Goal: Task Accomplishment & Management: Complete application form

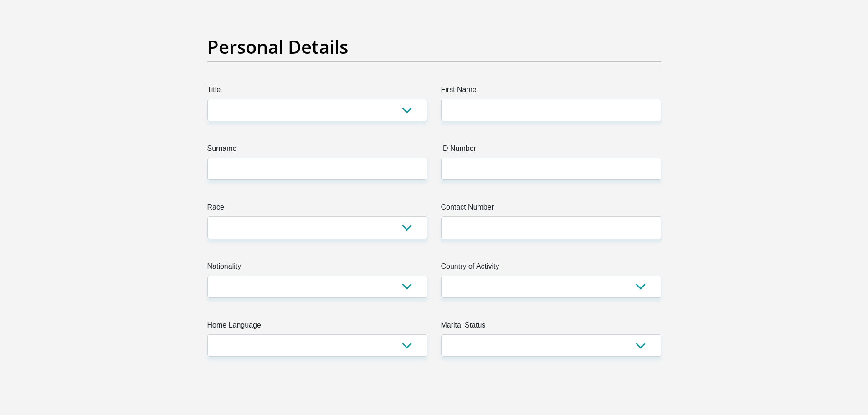
scroll to position [46, 0]
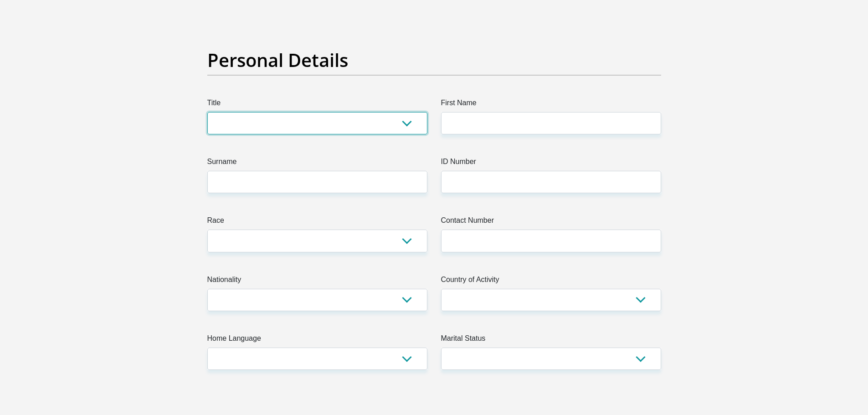
click at [310, 120] on select "Mr Ms Mrs Dr [PERSON_NAME]" at bounding box center [317, 123] width 220 height 22
select select "Mr"
click at [207, 112] on select "Mr Ms Mrs Dr [PERSON_NAME]" at bounding box center [317, 123] width 220 height 22
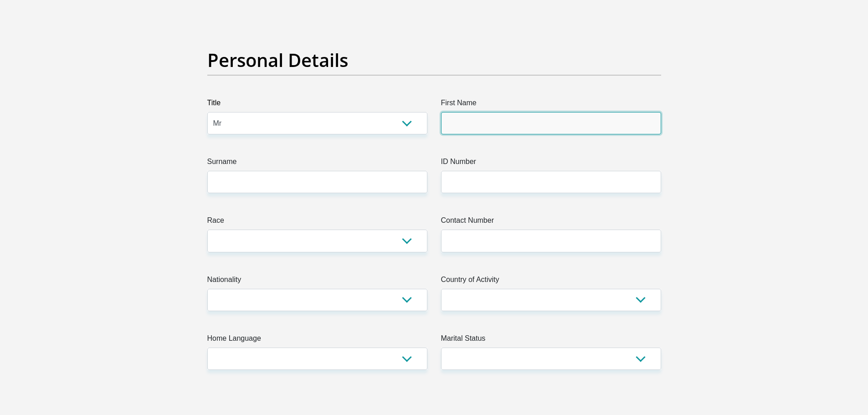
click at [468, 134] on input "First Name" at bounding box center [551, 123] width 220 height 22
type input "Abrey"
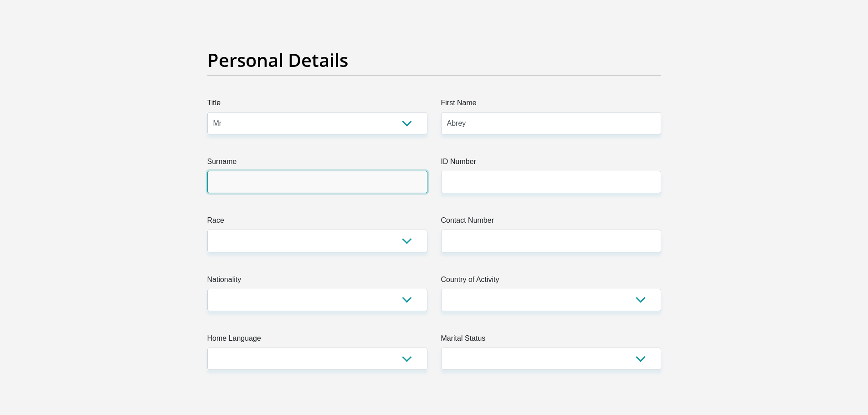
type input "[PERSON_NAME]"
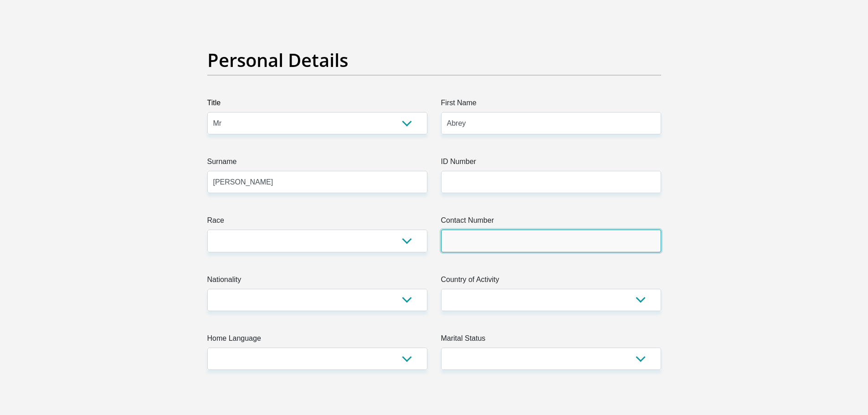
type input "0674148677"
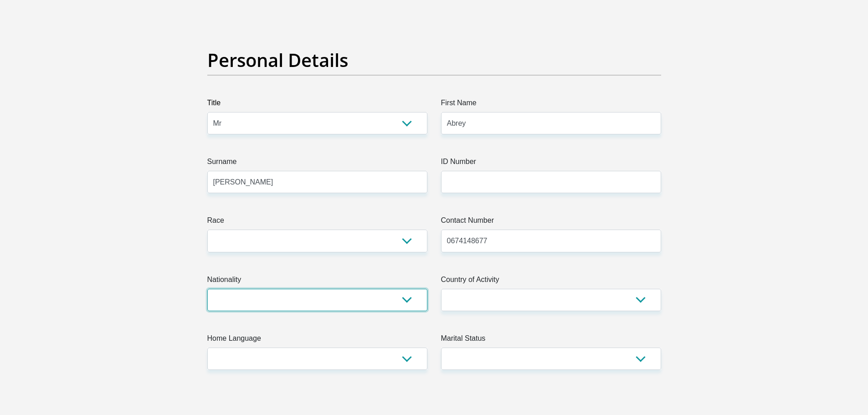
select select "ZAF"
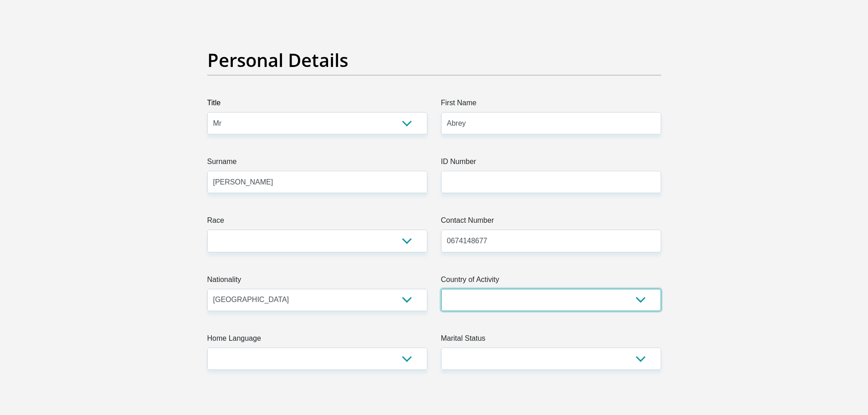
select select "ZAF"
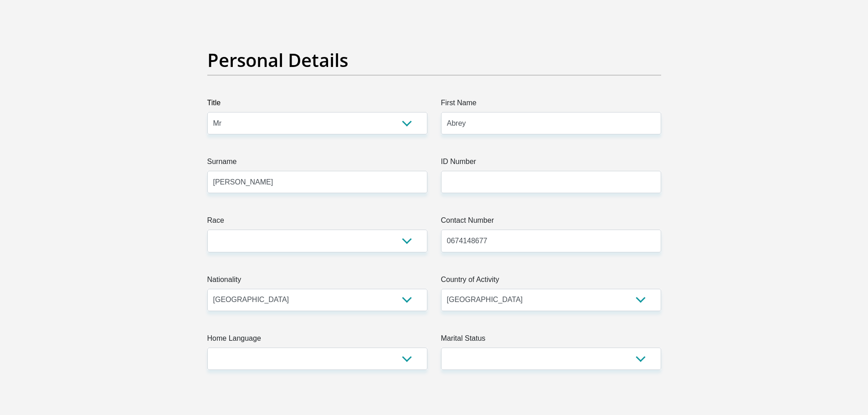
type input "[STREET_ADDRESS][PERSON_NAME]"
type input "Paarl"
type input "7646"
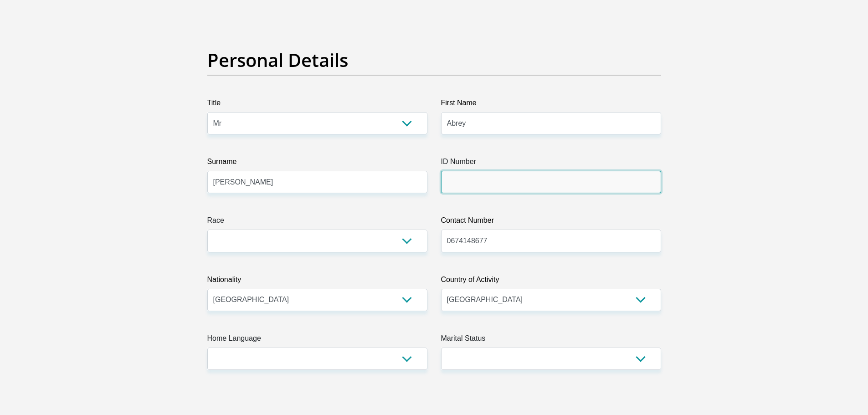
click at [467, 185] on input "ID Number" at bounding box center [551, 182] width 220 height 22
type input "9608235367084"
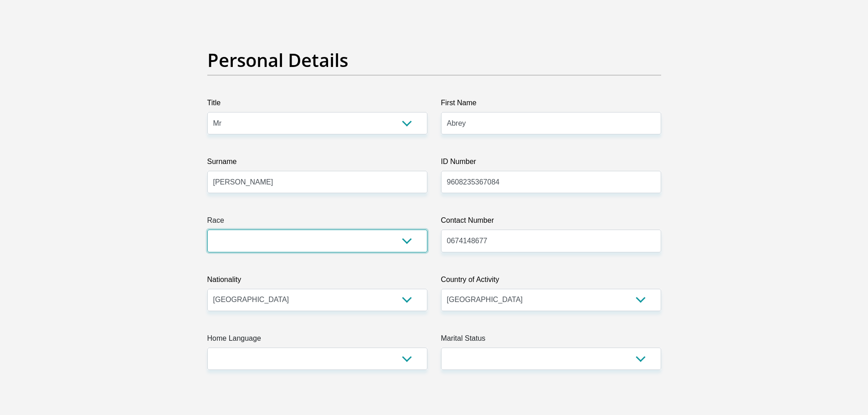
click at [406, 243] on select "Black Coloured Indian White Other" at bounding box center [317, 241] width 220 height 22
select select "2"
click at [207, 230] on select "Black Coloured Indian White Other" at bounding box center [317, 241] width 220 height 22
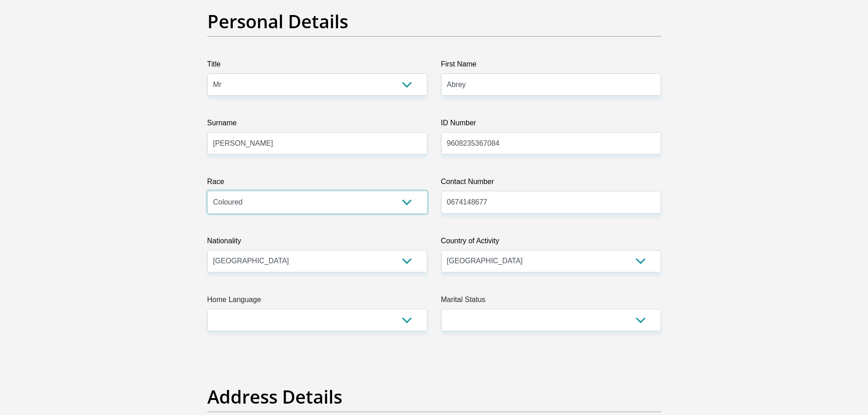
scroll to position [137, 0]
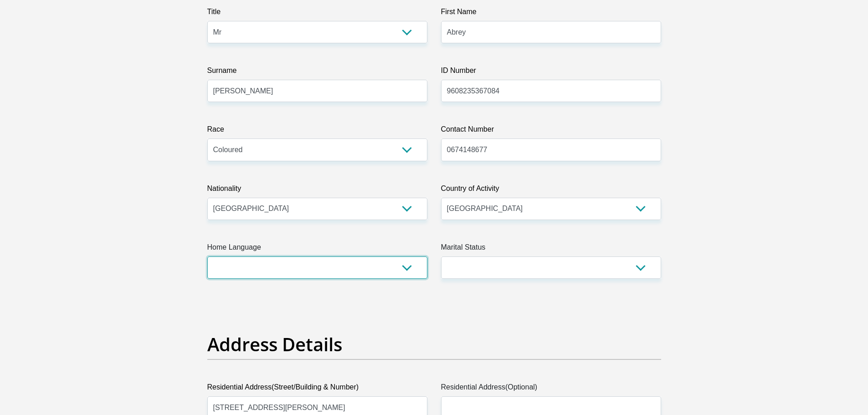
click at [404, 271] on select "Afrikaans English Sepedi South Ndebele Southern Sotho Swati Tsonga Tswana Venda…" at bounding box center [317, 268] width 220 height 22
select select "afr"
click at [207, 257] on select "Afrikaans English Sepedi South Ndebele Southern Sotho Swati Tsonga Tswana Venda…" at bounding box center [317, 268] width 220 height 22
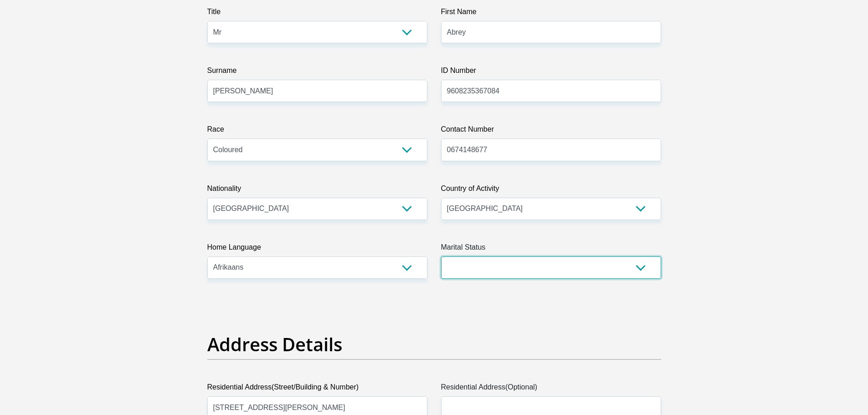
click at [464, 264] on select "Married ANC Single Divorced Widowed Married COP or Customary Law" at bounding box center [551, 268] width 220 height 22
select select "2"
click at [441, 257] on select "Married ANC Single Divorced Widowed Married COP or Customary Law" at bounding box center [551, 268] width 220 height 22
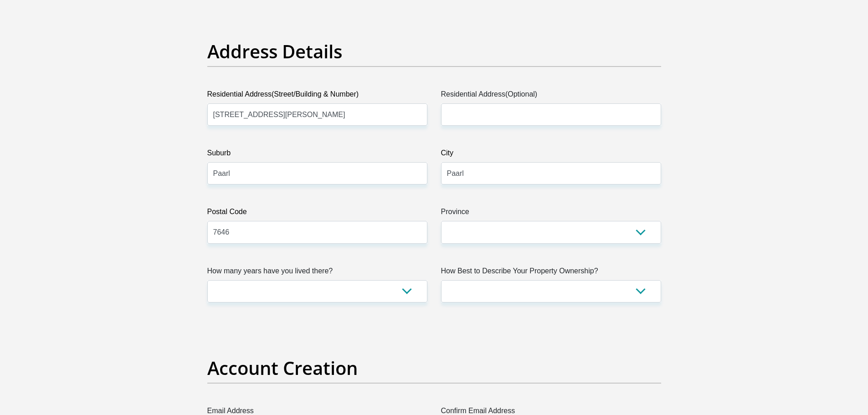
scroll to position [456, 0]
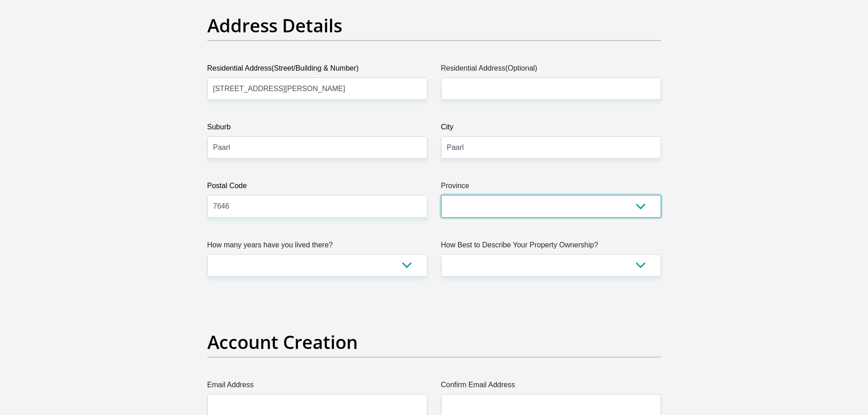
click at [608, 195] on select "Eastern Cape Free State [GEOGRAPHIC_DATA] [GEOGRAPHIC_DATA][DATE] [GEOGRAPHIC_D…" at bounding box center [551, 206] width 220 height 22
select select "Western Cape"
click at [441, 195] on select "Eastern Cape Free State [GEOGRAPHIC_DATA] [GEOGRAPHIC_DATA][DATE] [GEOGRAPHIC_D…" at bounding box center [551, 206] width 220 height 22
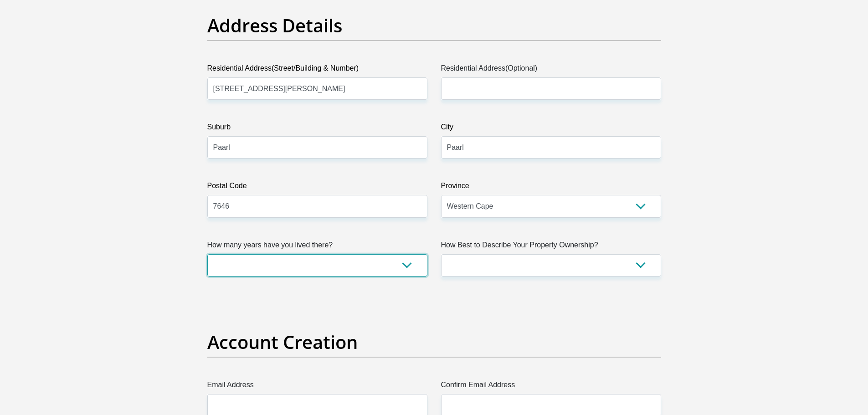
click at [403, 264] on select "less than 1 year 1-3 years 3-5 years 5+ years" at bounding box center [317, 265] width 220 height 22
select select "2"
click at [207, 254] on select "less than 1 year 1-3 years 3-5 years 5+ years" at bounding box center [317, 265] width 220 height 22
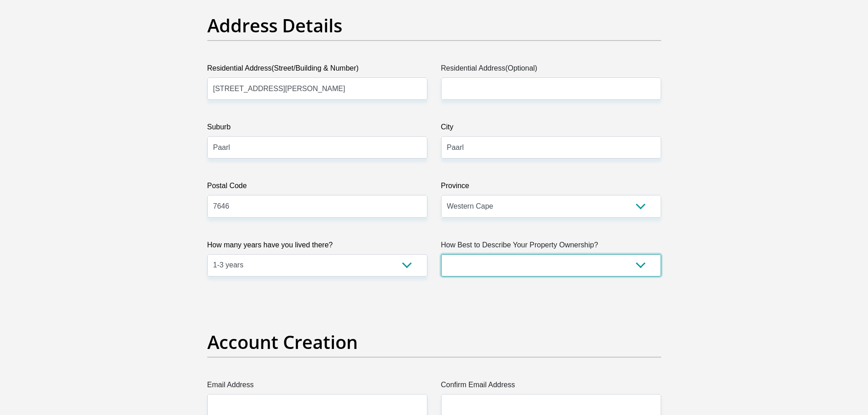
click at [545, 266] on select "Owned Rented Family Owned Company Dwelling" at bounding box center [551, 265] width 220 height 22
select select "Rented"
click at [441, 254] on select "Owned Rented Family Owned Company Dwelling" at bounding box center [551, 265] width 220 height 22
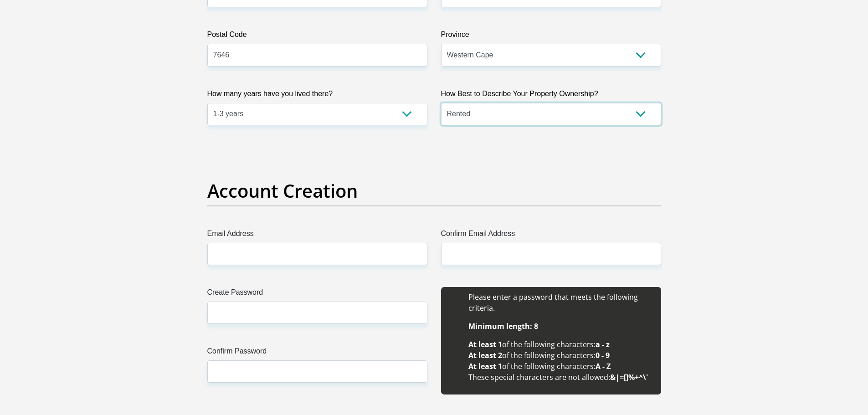
scroll to position [638, 0]
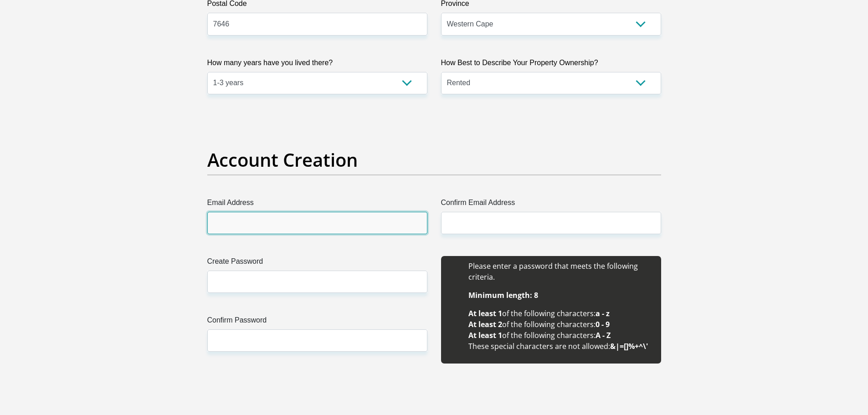
click at [394, 232] on input "Email Address" at bounding box center [317, 223] width 220 height 22
click at [354, 223] on input "Email Address" at bounding box center [317, 223] width 220 height 22
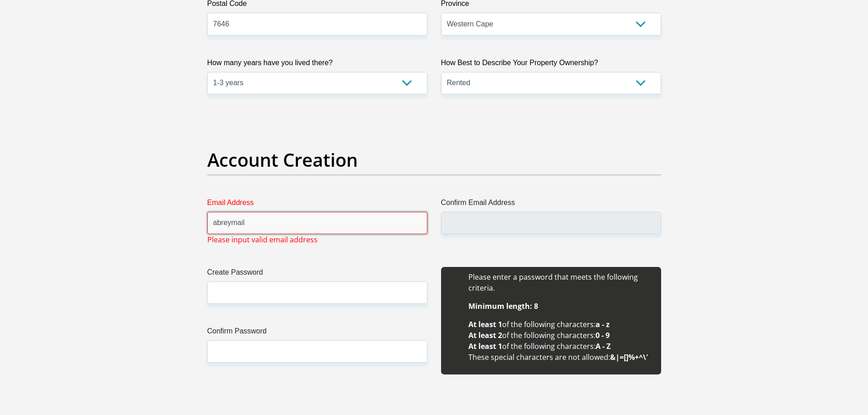
type input "[EMAIL_ADDRESS][DOMAIN_NAME]"
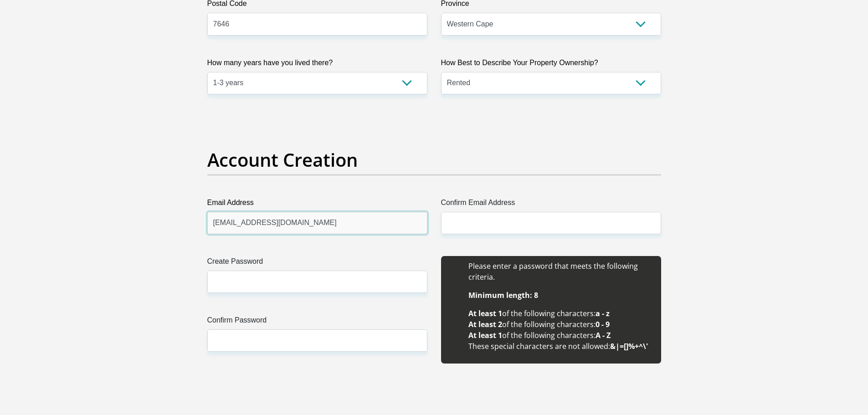
drag, startPoint x: 317, startPoint y: 227, endPoint x: 30, endPoint y: 240, distance: 287.9
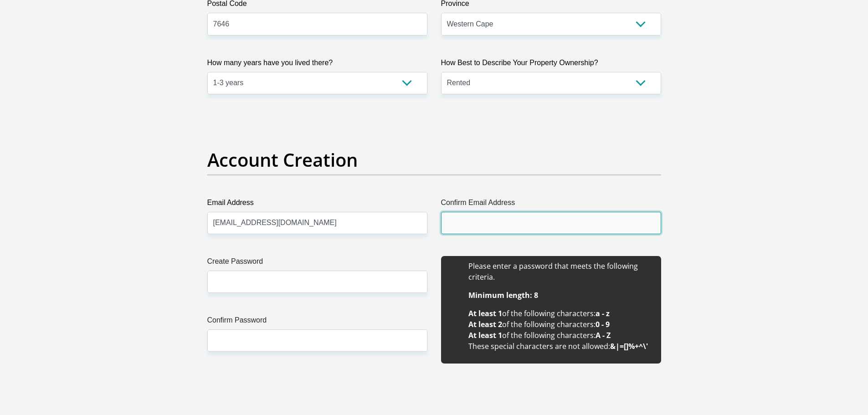
click at [561, 218] on input "Confirm Email Address" at bounding box center [551, 223] width 220 height 22
paste input "[EMAIL_ADDRESS][DOMAIN_NAME]"
type input "[EMAIL_ADDRESS][DOMAIN_NAME]"
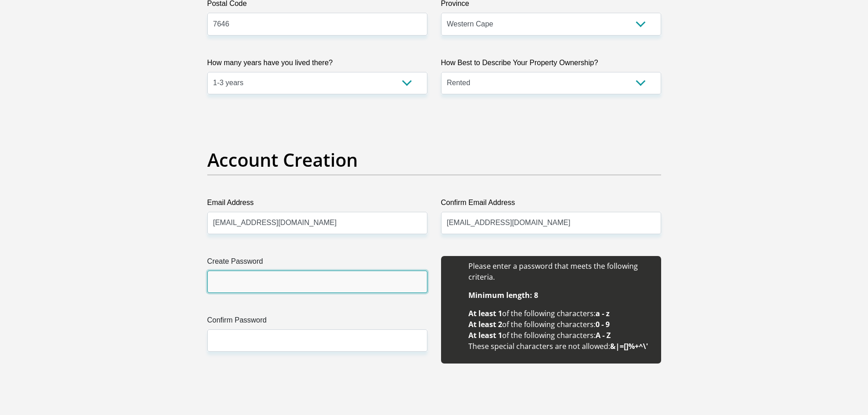
click at [274, 272] on input "Create Password" at bounding box center [317, 282] width 220 height 22
type input "W@st3Pl@n2001"
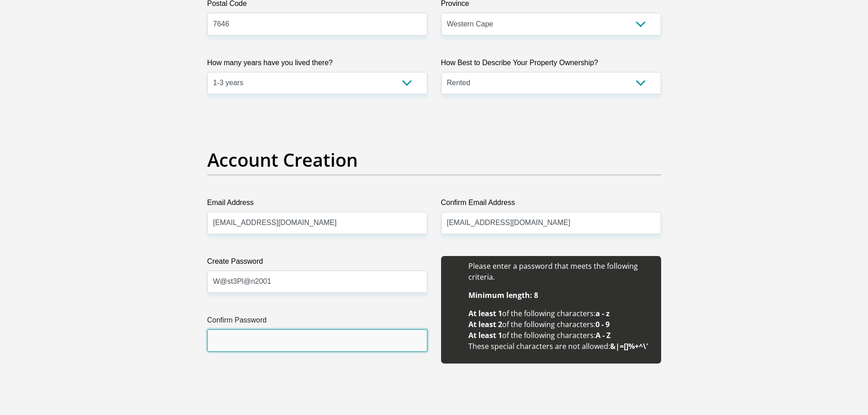
click at [285, 333] on input "Confirm Password" at bounding box center [317, 341] width 220 height 22
type input "W@st3Pl@n2001"
click at [286, 369] on div "Create Password W@st3Pl@n2001 Please input valid password Confirm Password W@st…" at bounding box center [318, 315] width 234 height 118
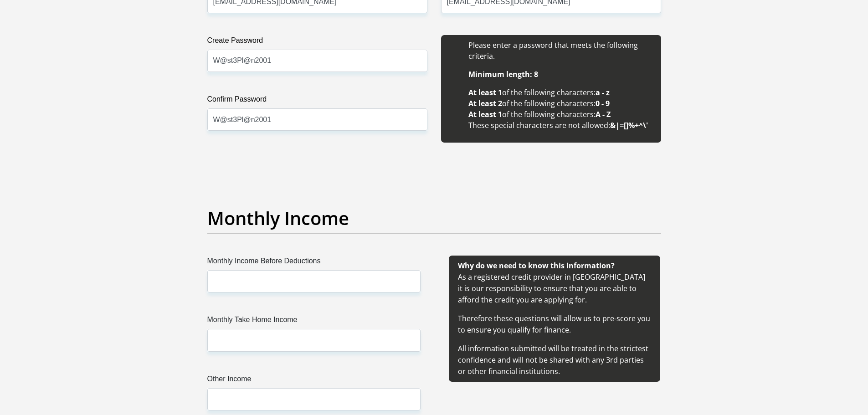
scroll to position [912, 0]
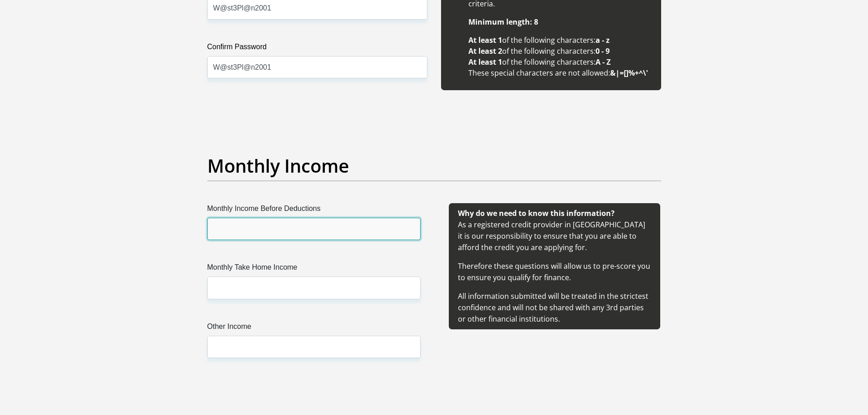
click at [309, 234] on input "Monthly Income Before Deductions" at bounding box center [313, 229] width 213 height 22
type input "20000"
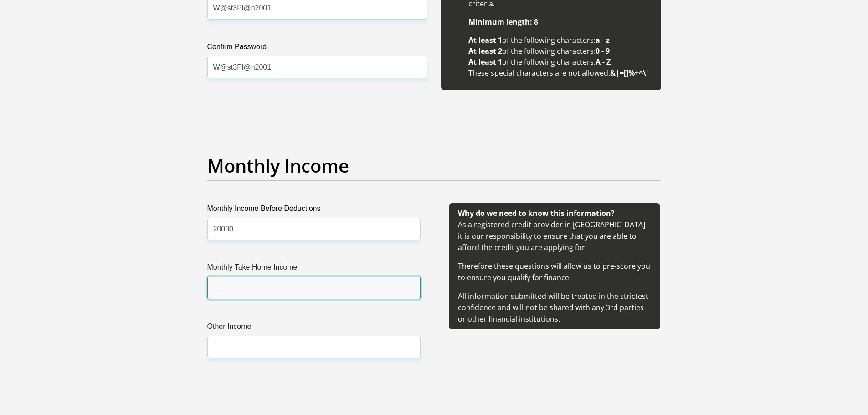
click at [303, 283] on input "Monthly Take Home Income" at bounding box center [313, 288] width 213 height 22
type input "16000"
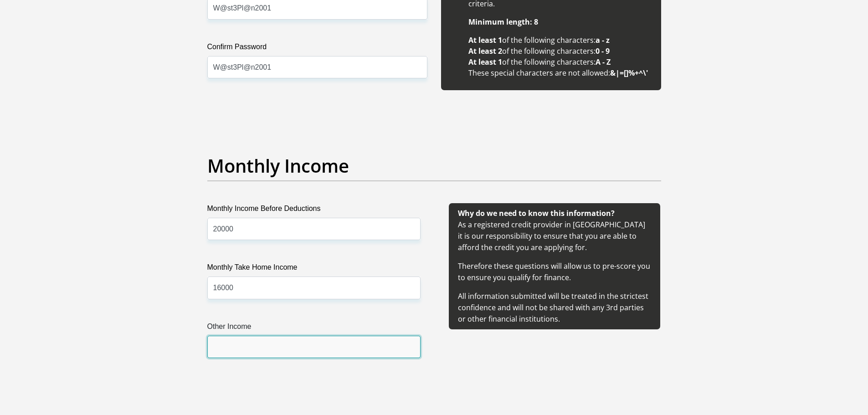
click at [275, 350] on input "Other Income" at bounding box center [313, 347] width 213 height 22
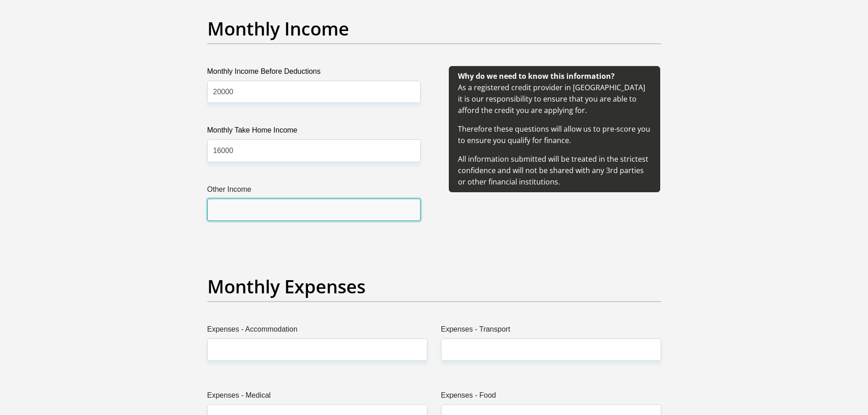
scroll to position [1094, 0]
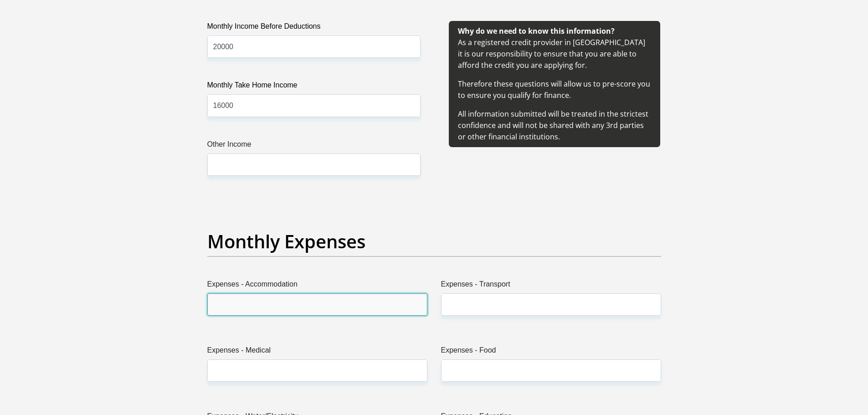
click at [341, 301] on input "Expenses - Accommodation" at bounding box center [317, 305] width 220 height 22
type input "2400"
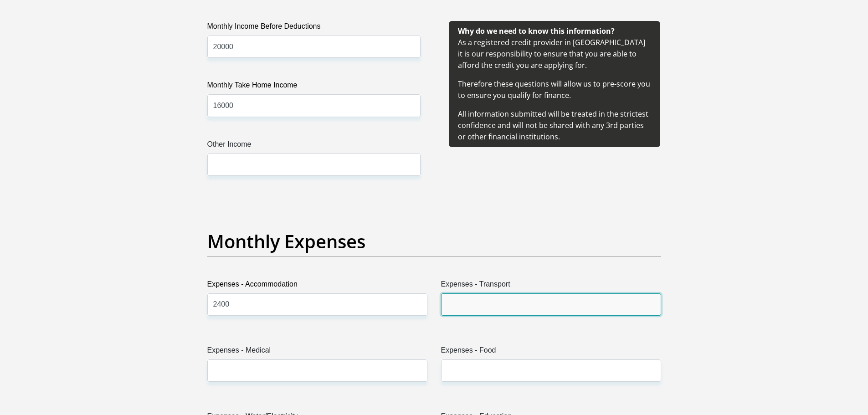
click at [475, 312] on input "Expenses - Transport" at bounding box center [551, 305] width 220 height 22
type input "0"
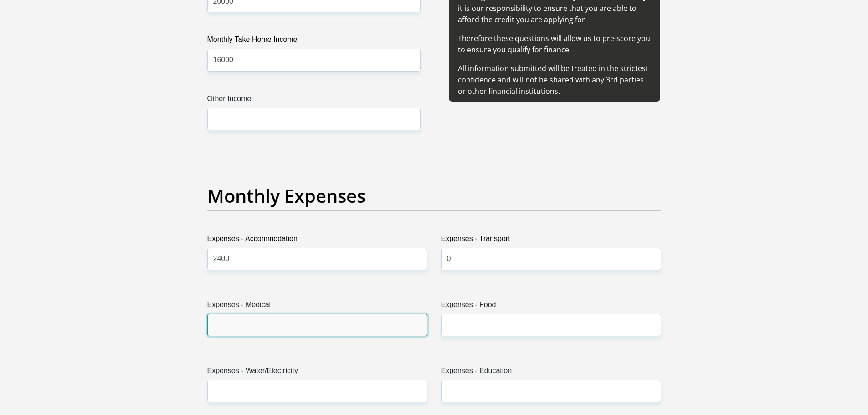
click at [354, 317] on input "Expenses - Medical" at bounding box center [317, 325] width 220 height 22
type input "150"
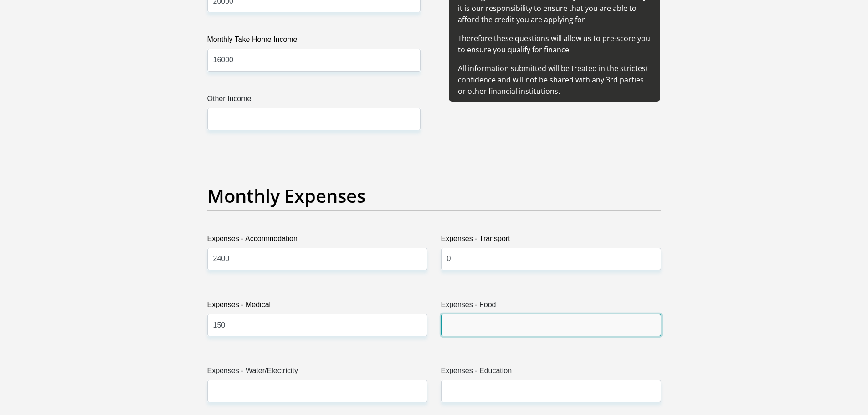
click at [498, 328] on input "Expenses - Food" at bounding box center [551, 325] width 220 height 22
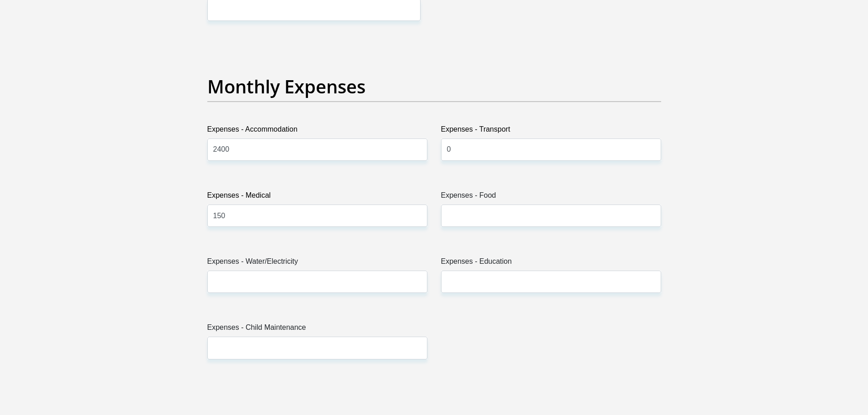
scroll to position [1276, 0]
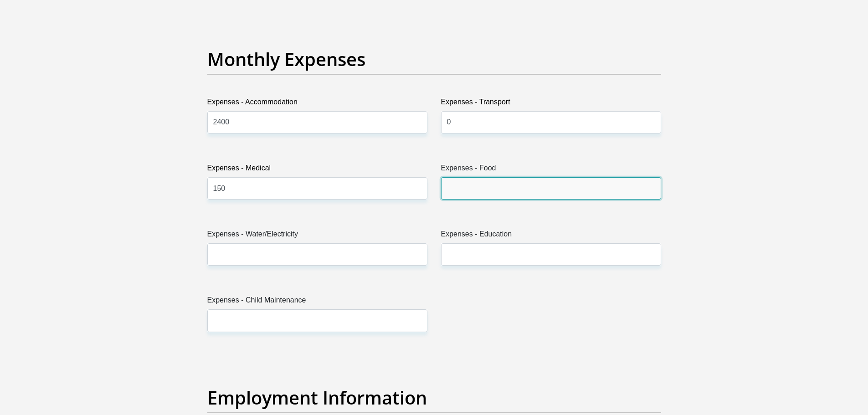
click at [477, 191] on input "Expenses - Food" at bounding box center [551, 188] width 220 height 22
type input "0"
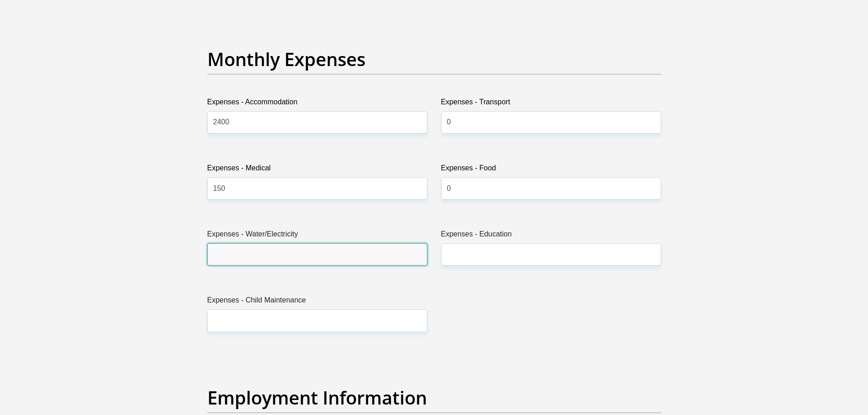
click at [274, 244] on input "Expenses - Water/Electricity" at bounding box center [317, 254] width 220 height 22
type input "500"
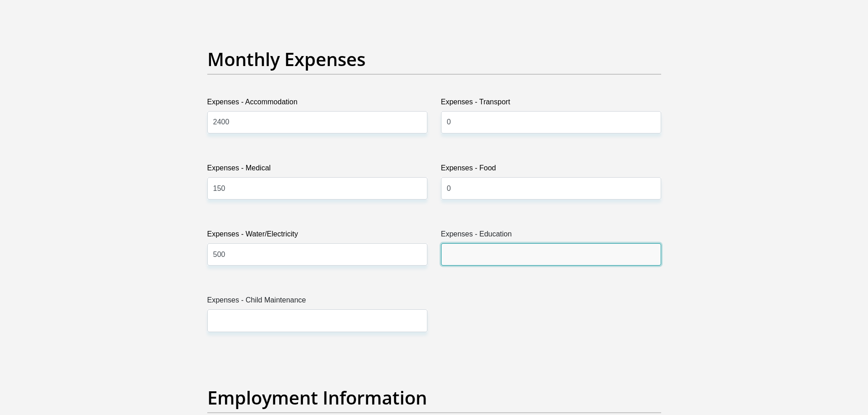
click at [463, 258] on input "Expenses - Education" at bounding box center [551, 254] width 220 height 22
type input "0"
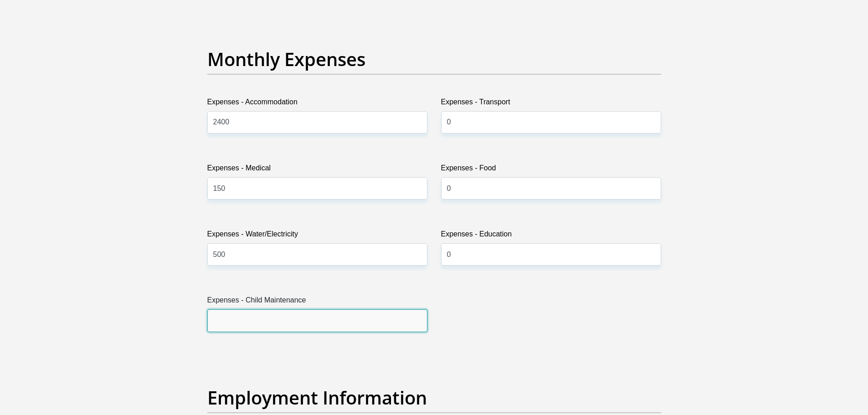
click at [285, 319] on input "Expenses - Child Maintenance" at bounding box center [317, 320] width 220 height 22
type input "0"
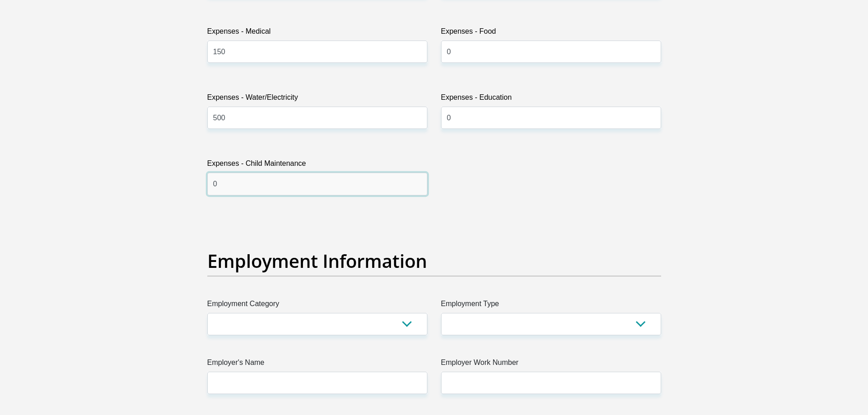
scroll to position [1458, 0]
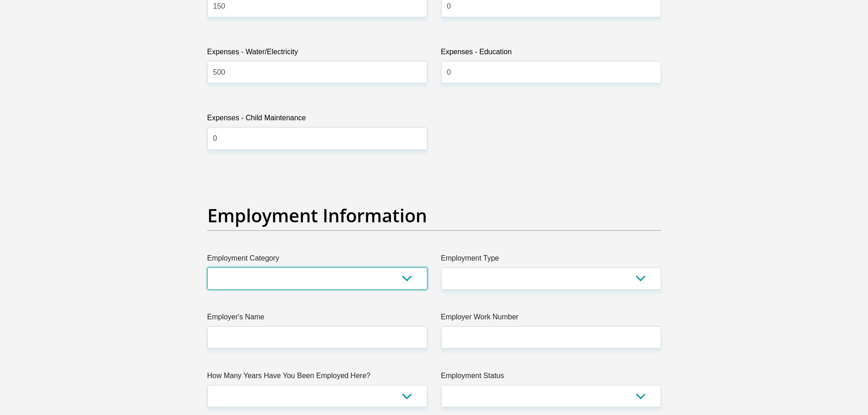
click at [355, 281] on select "AGRICULTURE ALCOHOL & TOBACCO CONSTRUCTION MATERIALS METALLURGY EQUIPMENT FOR R…" at bounding box center [317, 279] width 220 height 22
select select "75"
click at [207, 268] on select "AGRICULTURE ALCOHOL & TOBACCO CONSTRUCTION MATERIALS METALLURGY EQUIPMENT FOR R…" at bounding box center [317, 279] width 220 height 22
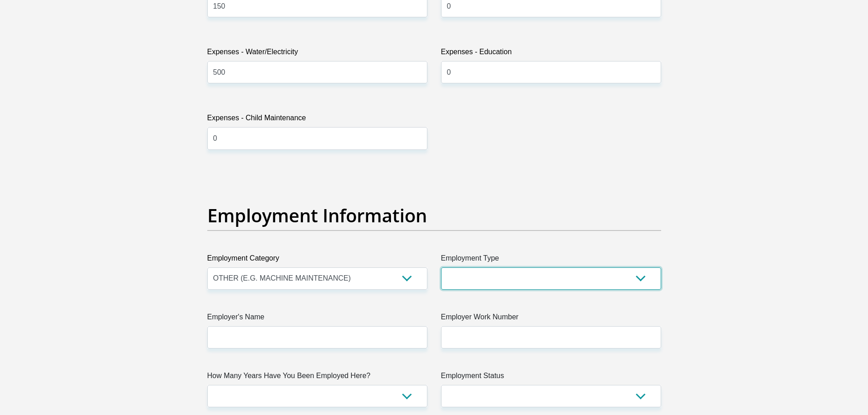
click at [500, 275] on select "College/Lecturer Craft Seller Creative Driver Executive Farmer Forces - Non Com…" at bounding box center [551, 279] width 220 height 22
select select "Manager"
click at [441, 268] on select "College/Lecturer Craft Seller Creative Driver Executive Farmer Forces - Non Com…" at bounding box center [551, 279] width 220 height 22
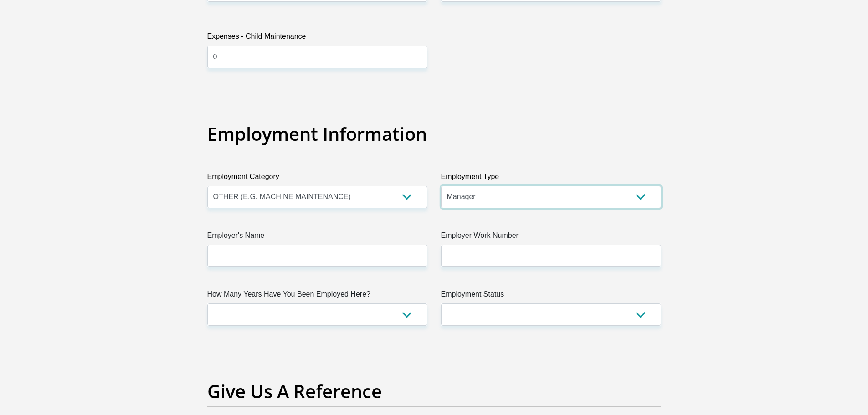
scroll to position [1550, 0]
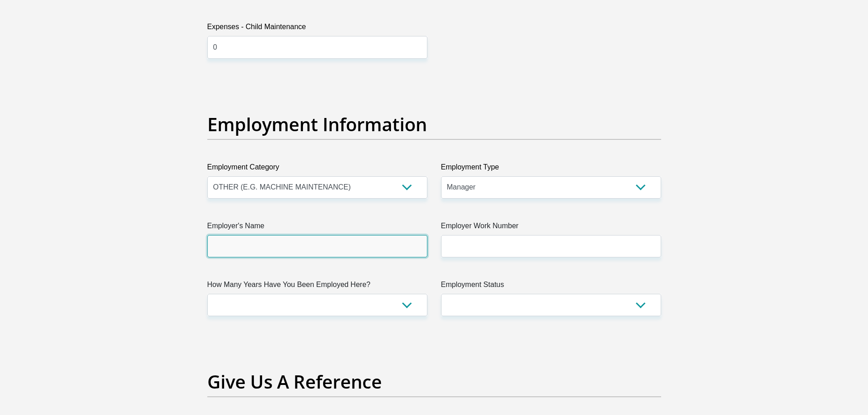
click at [348, 249] on input "Employer's Name" at bounding box center [317, 246] width 220 height 22
type input "WastePlanCommercial"
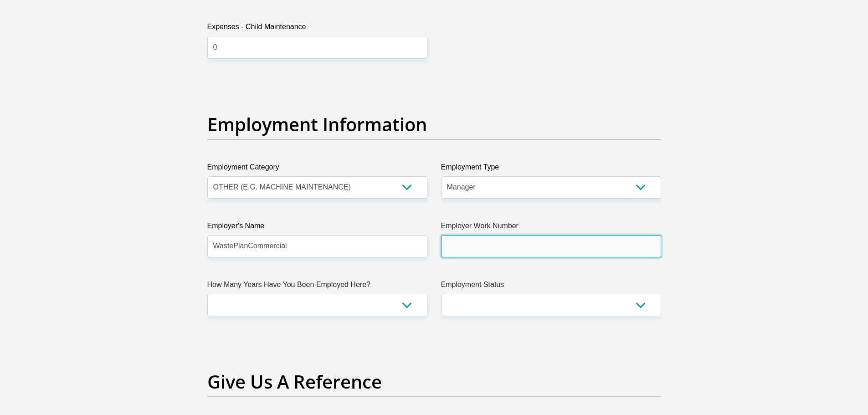
click at [543, 243] on input "Employer Work Number" at bounding box center [551, 246] width 220 height 22
type input "0674148677"
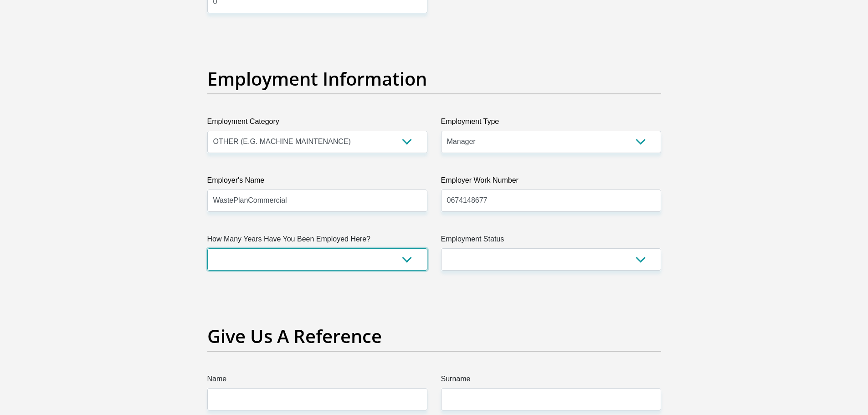
click at [362, 261] on select "less than 1 year 1-3 years 3-5 years 5+ years" at bounding box center [317, 259] width 220 height 22
select select "60"
click at [207, 248] on select "less than 1 year 1-3 years 3-5 years 5+ years" at bounding box center [317, 259] width 220 height 22
click at [512, 259] on select "Permanent/Full-time Part-time/Casual [DEMOGRAPHIC_DATA] Worker Self-Employed Ho…" at bounding box center [551, 259] width 220 height 22
select select "1"
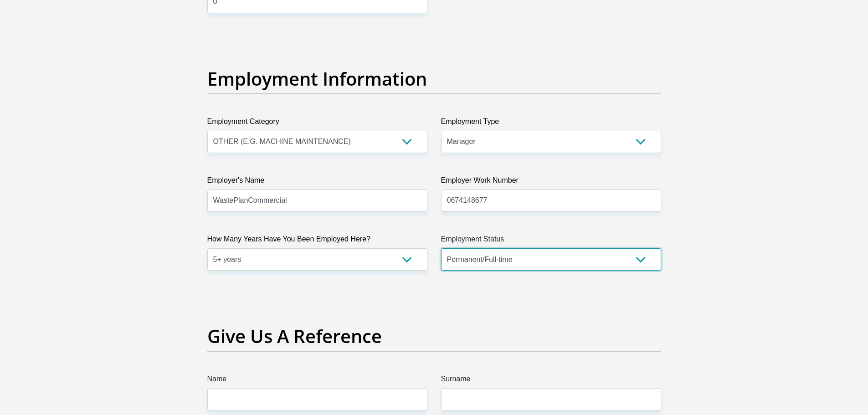
click at [441, 248] on select "Permanent/Full-time Part-time/Casual [DEMOGRAPHIC_DATA] Worker Self-Employed Ho…" at bounding box center [551, 259] width 220 height 22
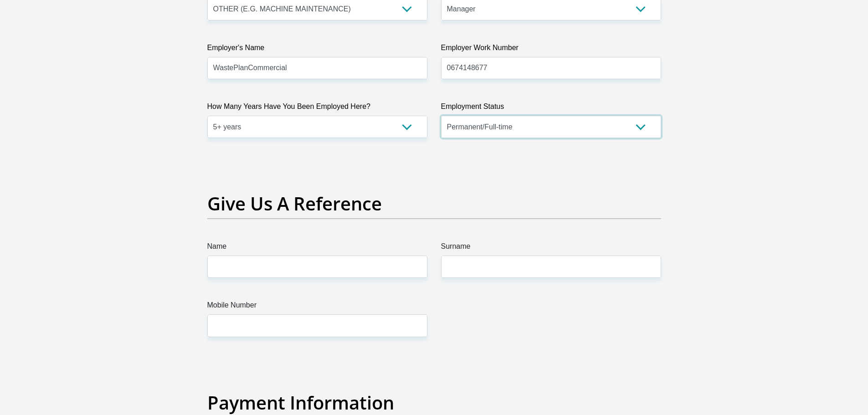
scroll to position [1732, 0]
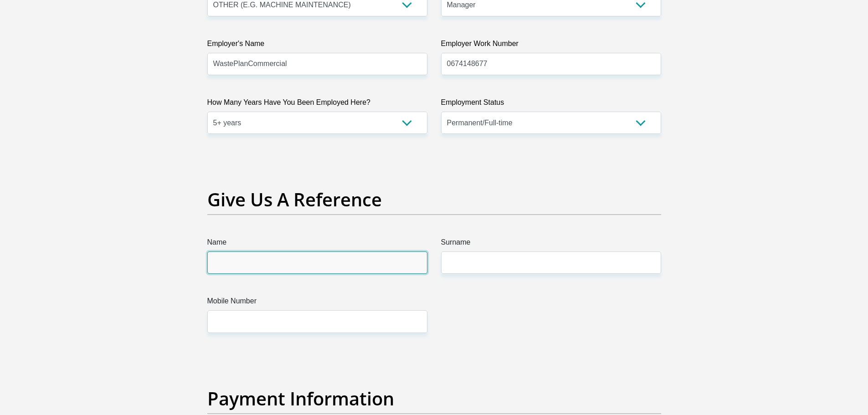
click at [360, 262] on input "Name" at bounding box center [317, 263] width 220 height 22
drag, startPoint x: 304, startPoint y: 262, endPoint x: 150, endPoint y: 262, distance: 153.6
click at [257, 256] on input "Name" at bounding box center [317, 263] width 220 height 22
type input "Deoline"
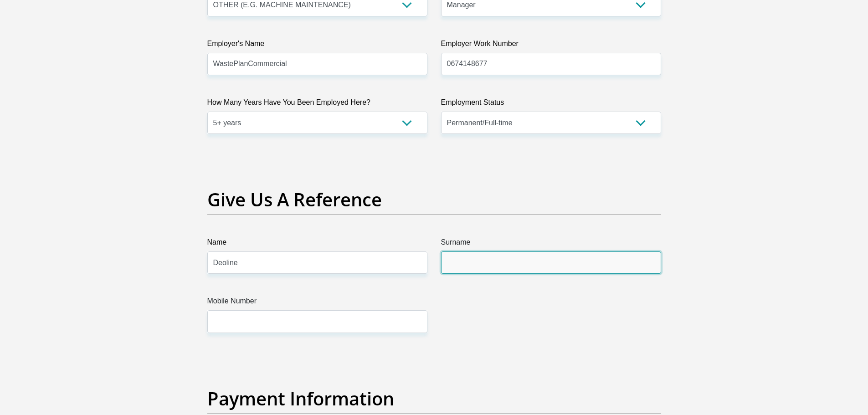
click at [469, 268] on input "Surname" at bounding box center [551, 263] width 220 height 22
type input "[PERSON_NAME]"
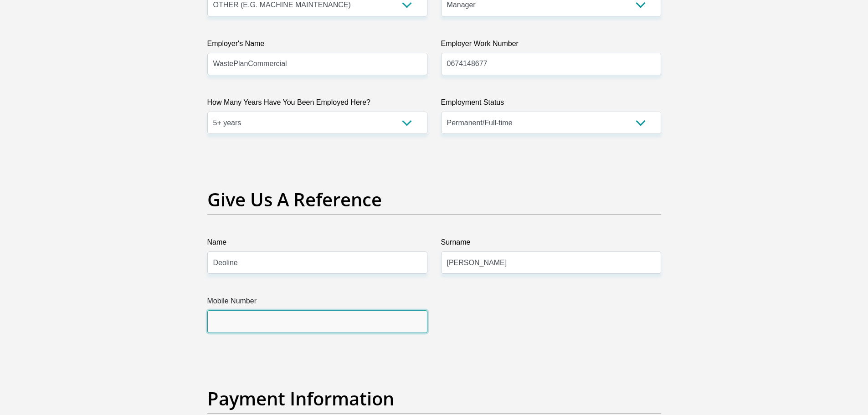
click at [344, 330] on input "Mobile Number" at bounding box center [317, 321] width 220 height 22
type input "0647574903"
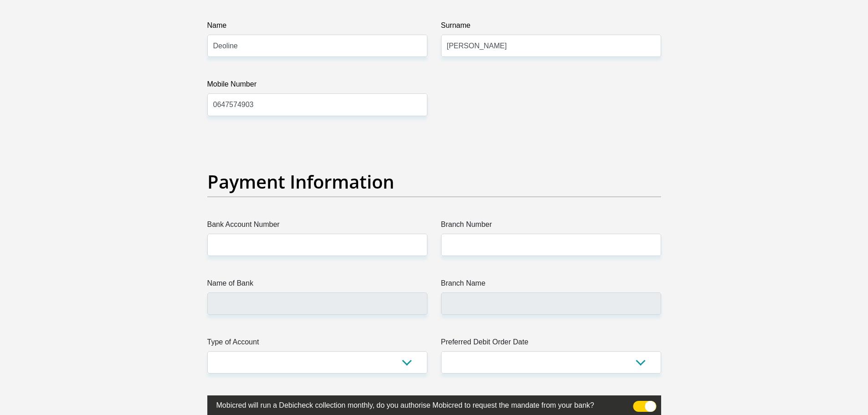
scroll to position [1960, 0]
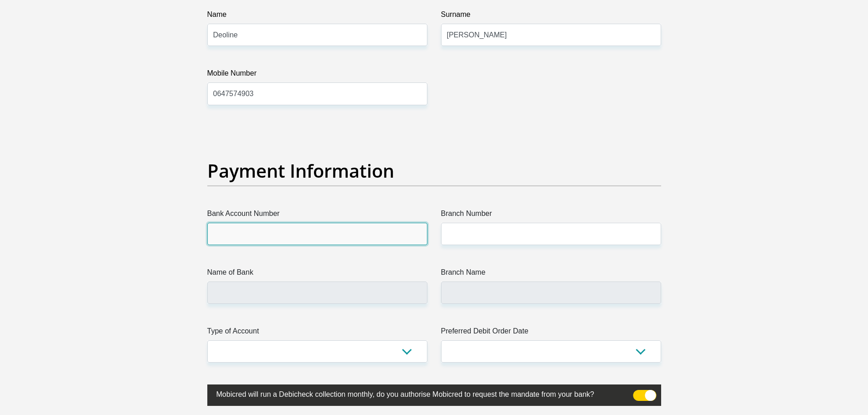
click at [327, 236] on input "Bank Account Number" at bounding box center [317, 234] width 220 height 22
type input "1801414244"
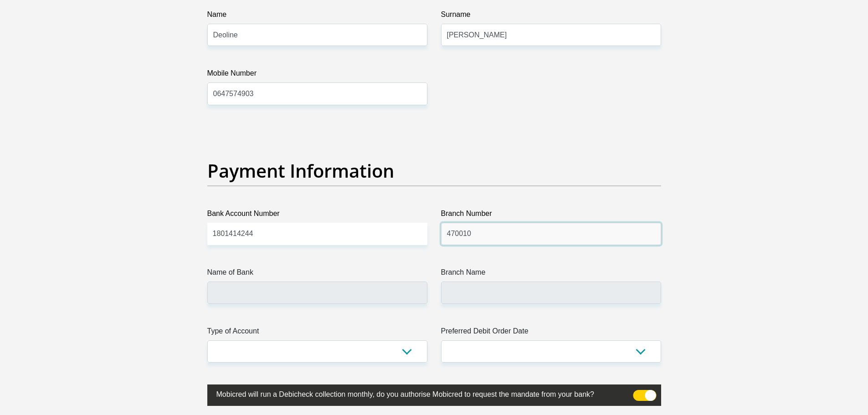
type input "470010"
click at [306, 295] on input "Name of Bank" at bounding box center [317, 293] width 220 height 22
type input "CAPITEC BANK LIMITED"
type input "CAPITEC BANK CPC"
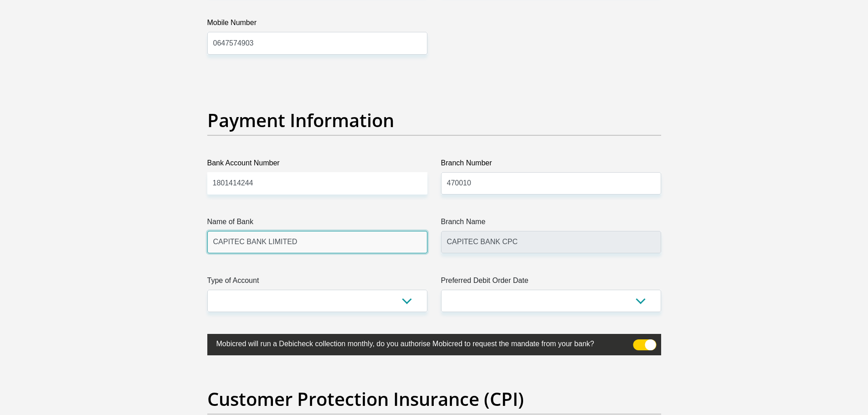
scroll to position [2096, 0]
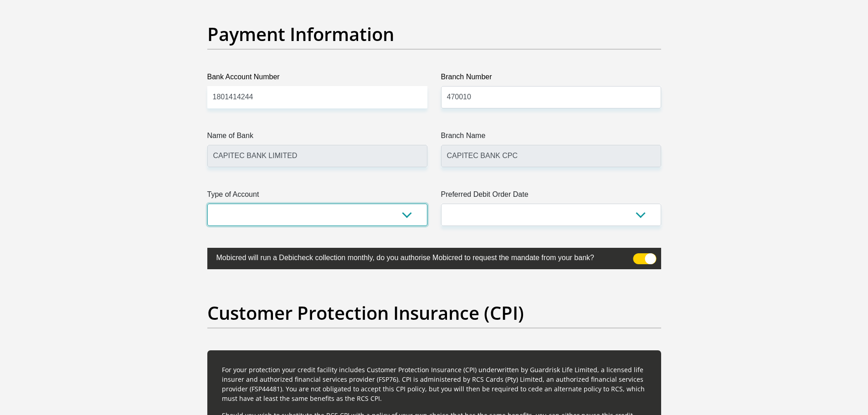
click at [383, 213] on select "Cheque Savings" at bounding box center [317, 215] width 220 height 22
select select "SAV"
click at [207, 204] on select "Cheque Savings" at bounding box center [317, 215] width 220 height 22
click at [500, 216] on select "1st 2nd 3rd 4th 5th 7th 18th 19th 20th 21st 22nd 23rd 24th 25th 26th 27th 28th …" at bounding box center [551, 215] width 220 height 22
select select "30"
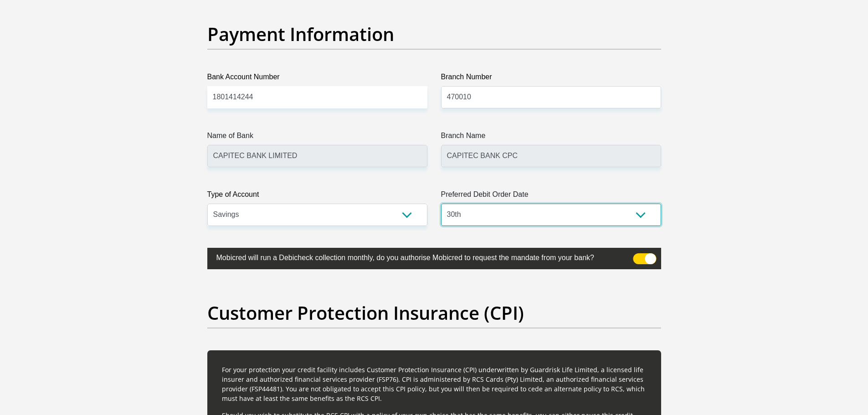
click at [441, 204] on select "1st 2nd 3rd 4th 5th 7th 18th 19th 20th 21st 22nd 23rd 24th 25th 26th 27th 28th …" at bounding box center [551, 215] width 220 height 22
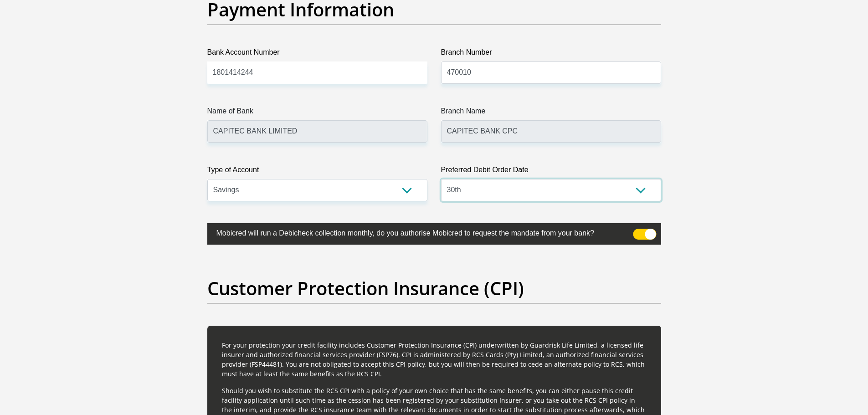
scroll to position [2142, 0]
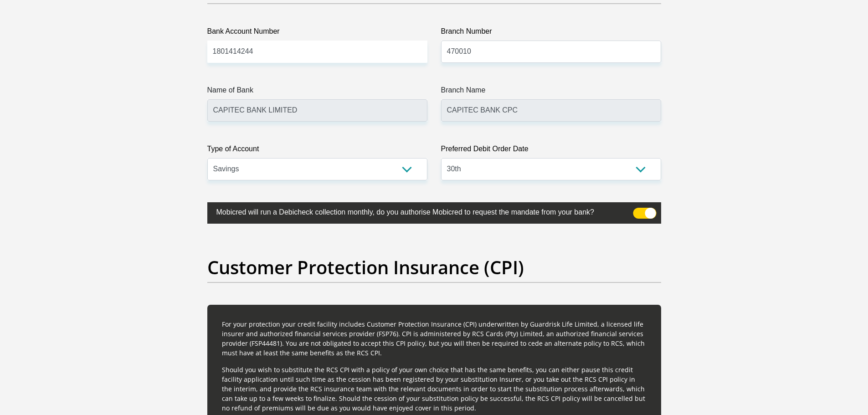
click at [654, 214] on span at bounding box center [644, 213] width 23 height 11
click at [639, 210] on input "checkbox" at bounding box center [639, 210] width 0 height 0
click at [652, 214] on span at bounding box center [644, 213] width 23 height 11
click at [639, 210] on input "checkbox" at bounding box center [639, 210] width 0 height 0
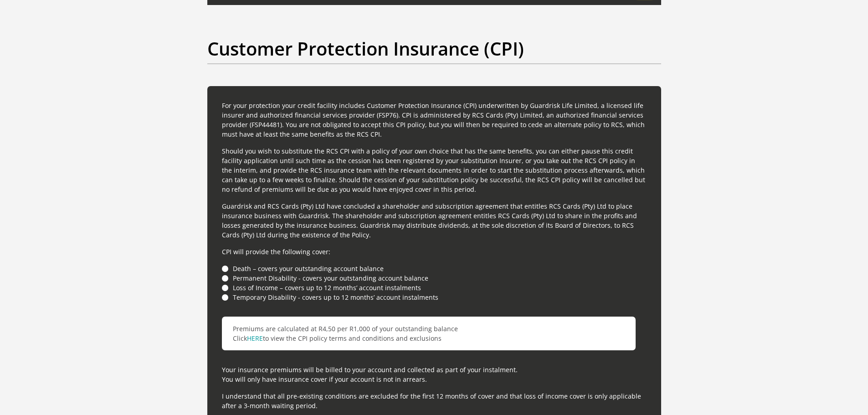
scroll to position [2416, 0]
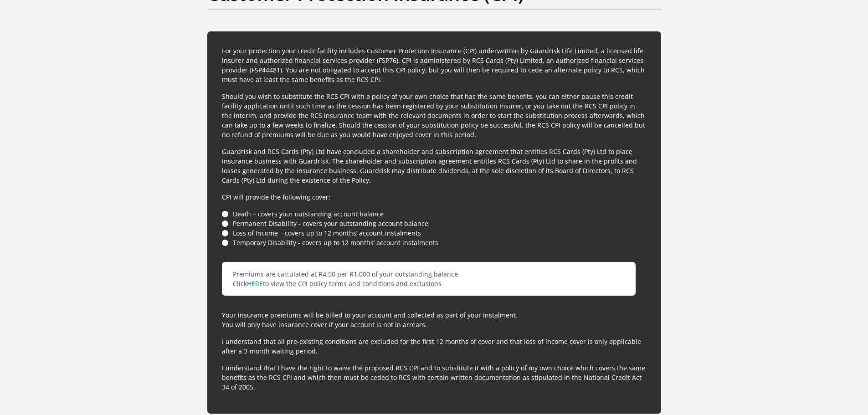
click at [226, 232] on li "Loss of Income – covers up to 12 months’ account instalments" at bounding box center [434, 233] width 425 height 10
click at [227, 233] on li "Loss of Income – covers up to 12 months’ account instalments" at bounding box center [434, 233] width 425 height 10
click at [224, 216] on li "Death – covers your outstanding account balance" at bounding box center [434, 214] width 425 height 10
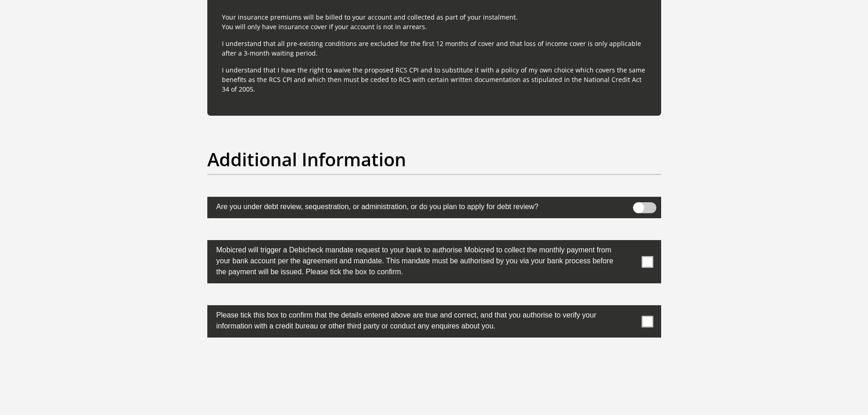
scroll to position [2735, 0]
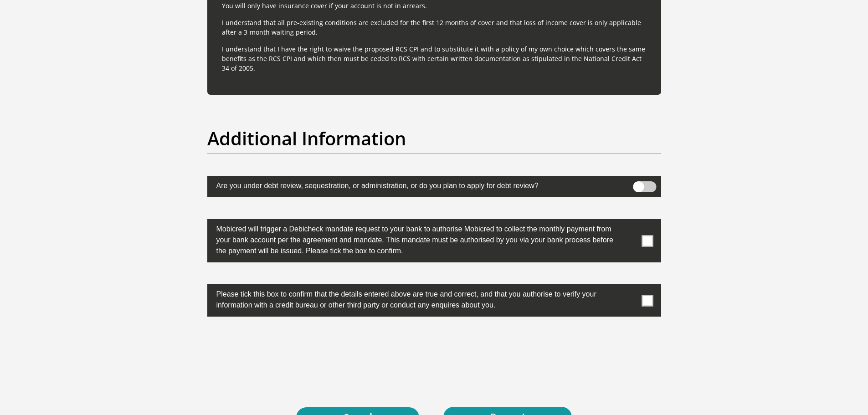
click at [652, 241] on span at bounding box center [647, 240] width 11 height 11
click at [629, 221] on input "checkbox" at bounding box center [629, 221] width 0 height 0
click at [649, 301] on span at bounding box center [647, 300] width 11 height 11
click at [629, 287] on input "checkbox" at bounding box center [629, 287] width 0 height 0
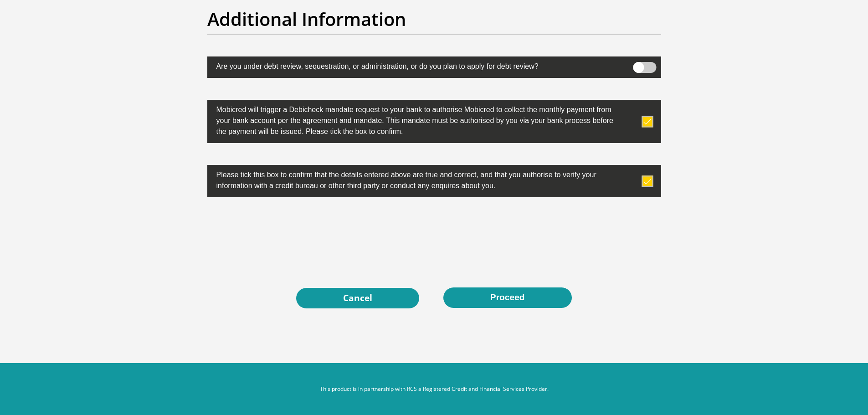
scroll to position [2855, 0]
click at [523, 303] on button "Proceed" at bounding box center [507, 298] width 129 height 21
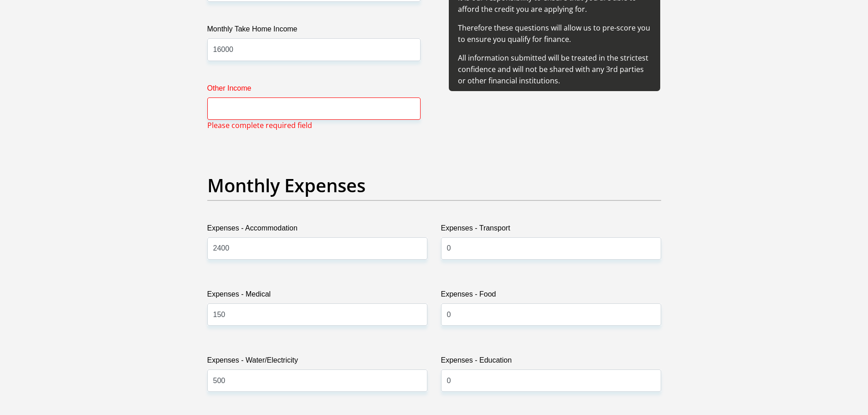
scroll to position [1133, 0]
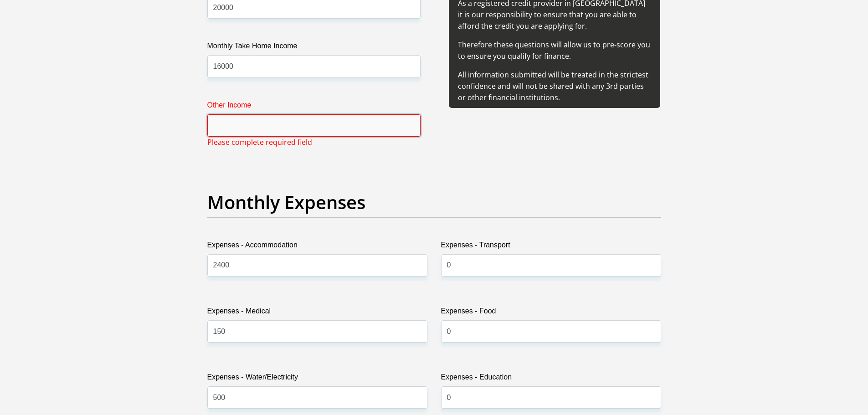
click at [291, 125] on input "Other Income" at bounding box center [313, 125] width 213 height 22
type input "0"
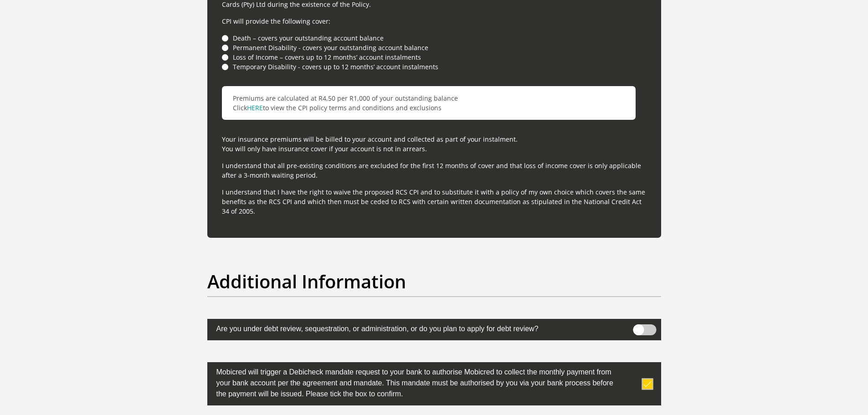
scroll to position [2819, 0]
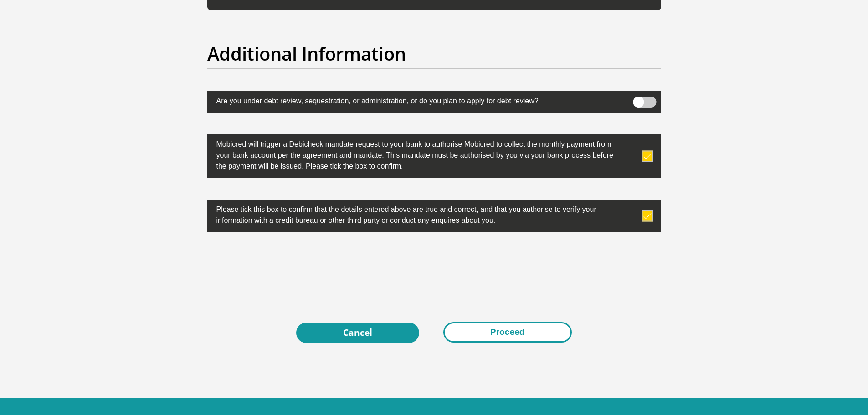
click at [529, 339] on button "Proceed" at bounding box center [507, 332] width 129 height 21
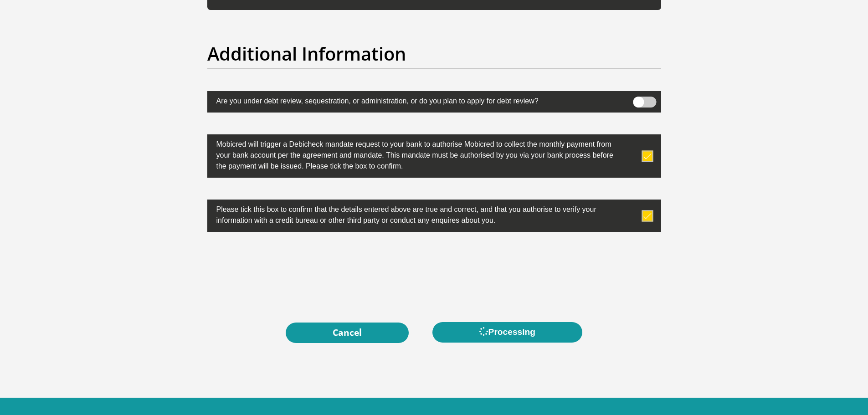
scroll to position [0, 0]
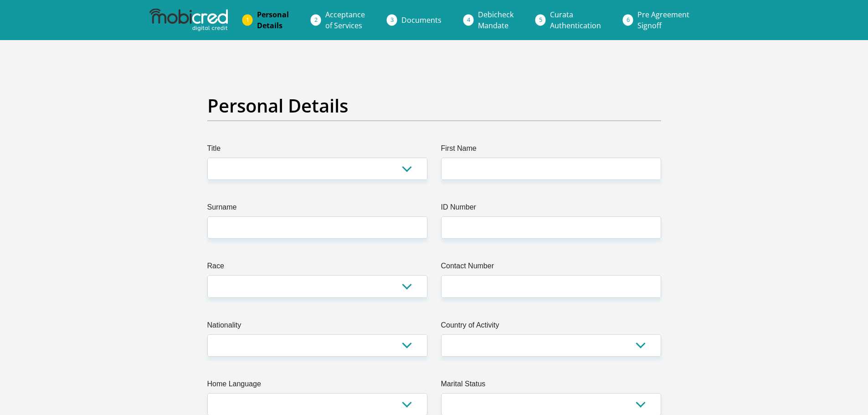
click at [319, 20] on li "Acceptance of Services" at bounding box center [356, 19] width 76 height 29
click at [471, 18] on li "Debicheck Mandate" at bounding box center [507, 19] width 72 height 29
click at [543, 21] on li "Curata Authentication" at bounding box center [587, 19] width 88 height 29
click at [630, 19] on li "Pre Agreement Signoff" at bounding box center [674, 19] width 88 height 29
click at [197, 21] on img at bounding box center [188, 20] width 78 height 23
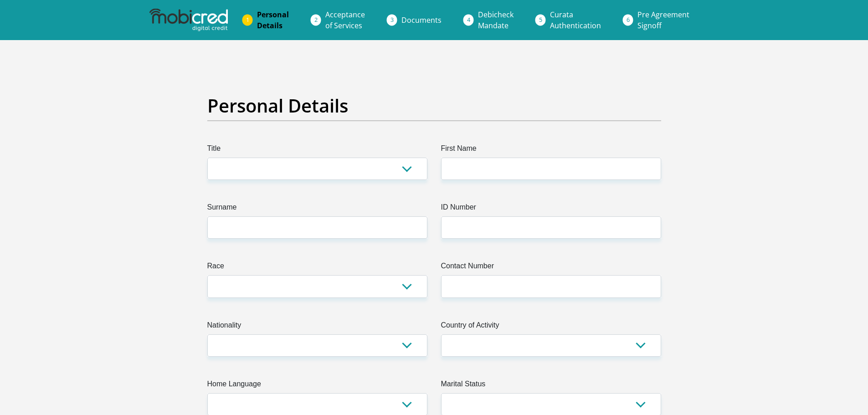
click at [253, 18] on li "Personal Details" at bounding box center [284, 19] width 68 height 29
